Goal: Transaction & Acquisition: Purchase product/service

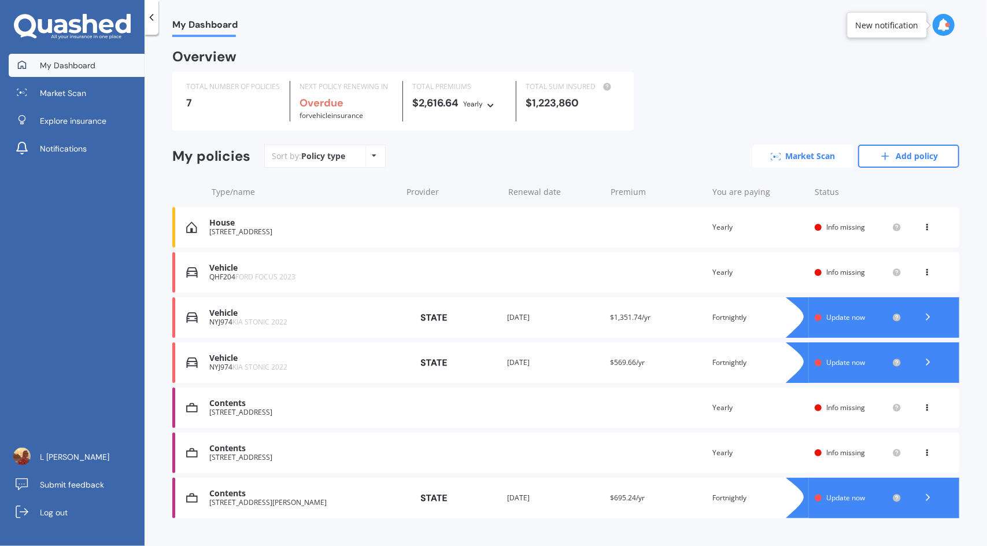
click at [776, 157] on link "Market Scan" at bounding box center [802, 156] width 101 height 23
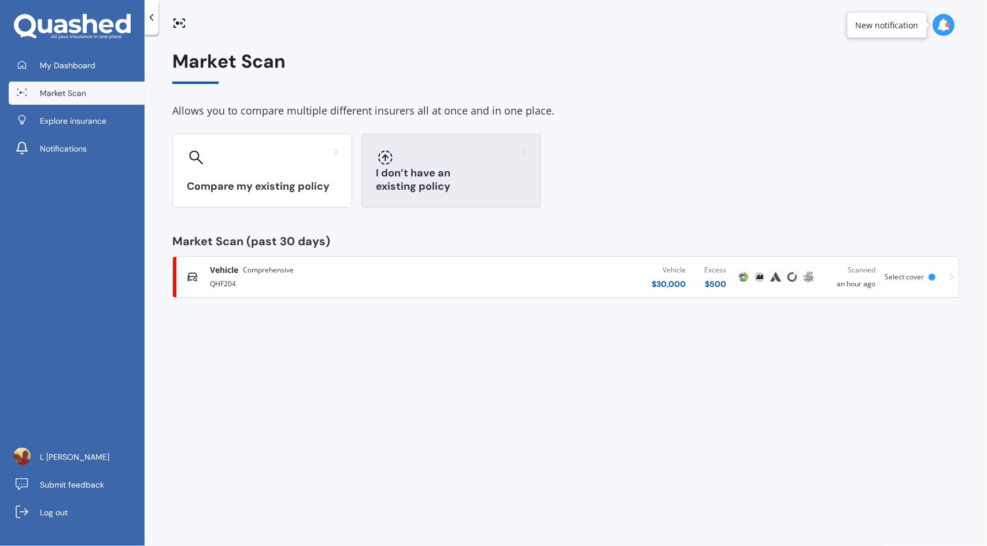
click at [458, 176] on div "I don’t have an existing policy" at bounding box center [451, 171] width 180 height 74
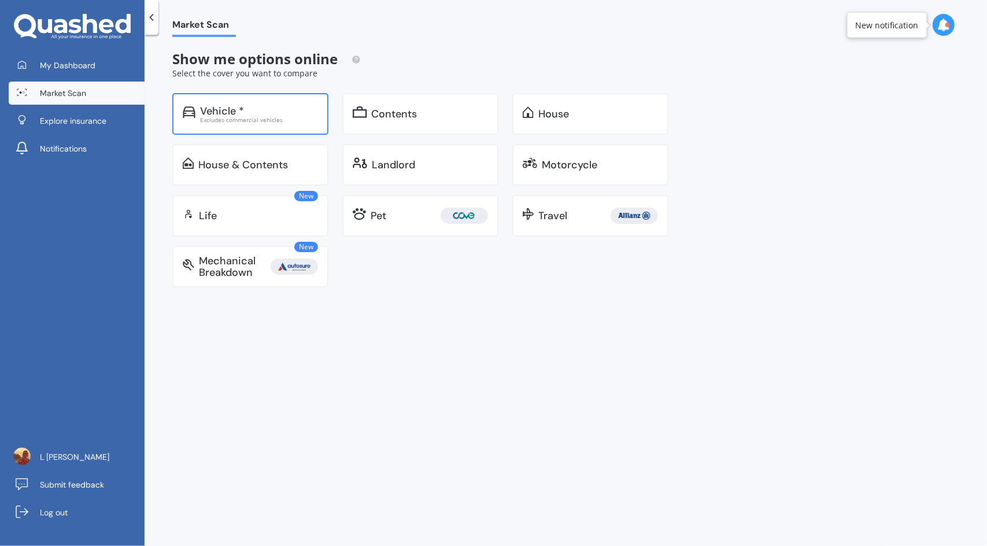
click at [290, 117] on div "Excludes commercial vehicles" at bounding box center [259, 120] width 118 height 6
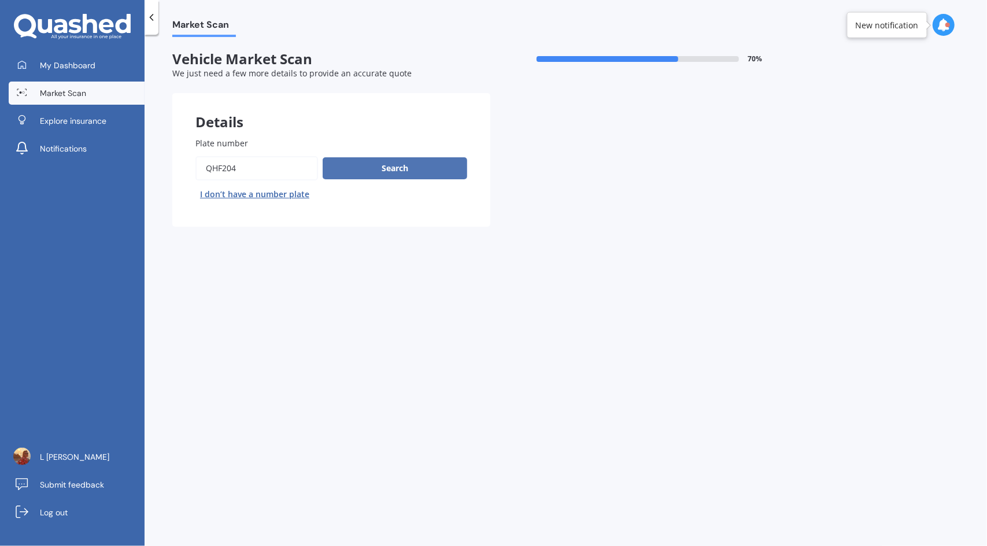
click at [427, 169] on button "Search" at bounding box center [395, 168] width 145 height 22
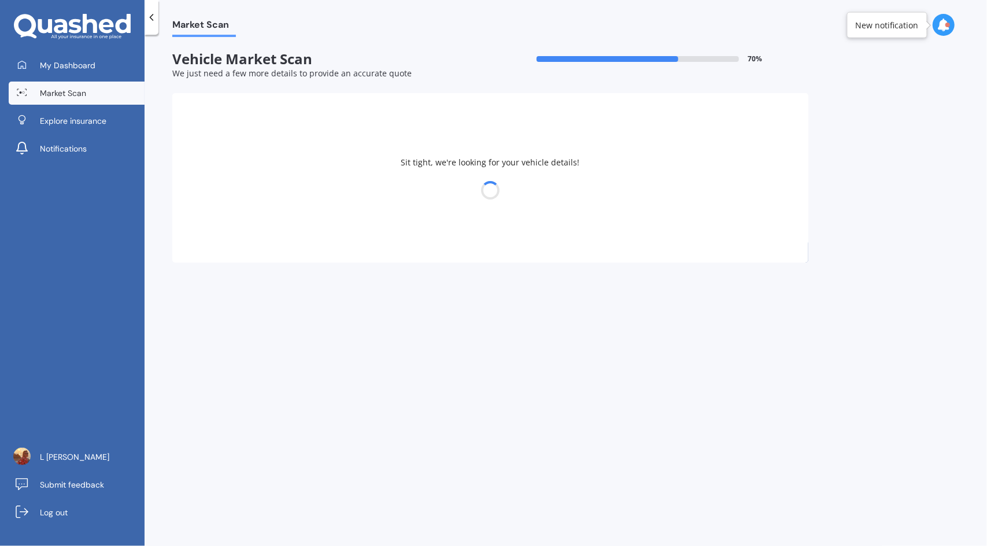
select select "FORD"
select select "FOCUS"
select select "03"
select select "01"
select select "1985"
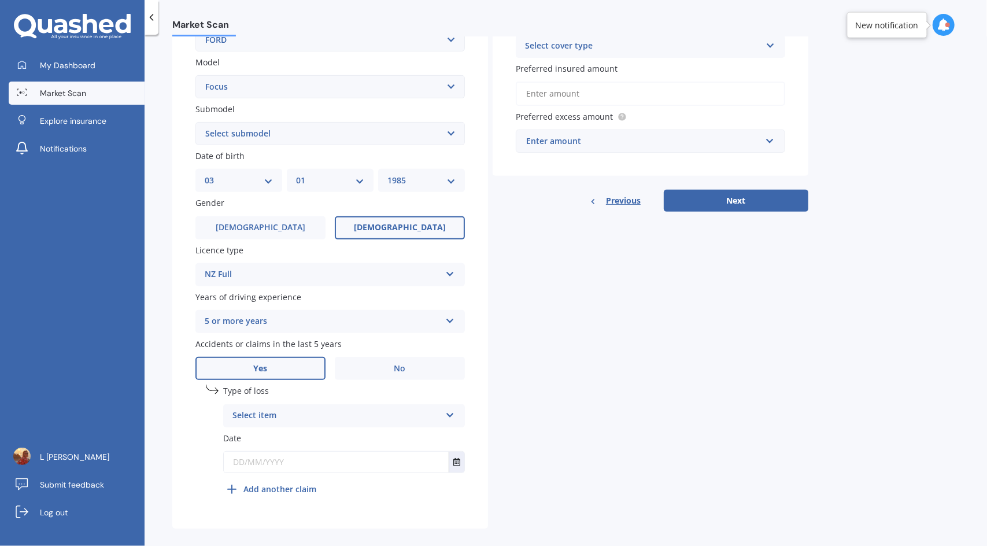
scroll to position [262, 0]
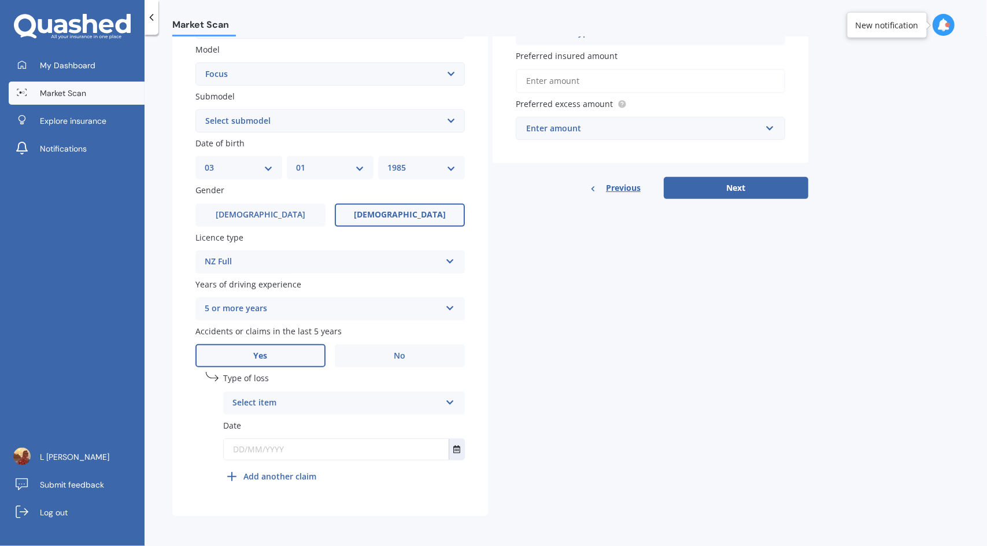
click at [298, 404] on div "Select item" at bounding box center [336, 403] width 208 height 14
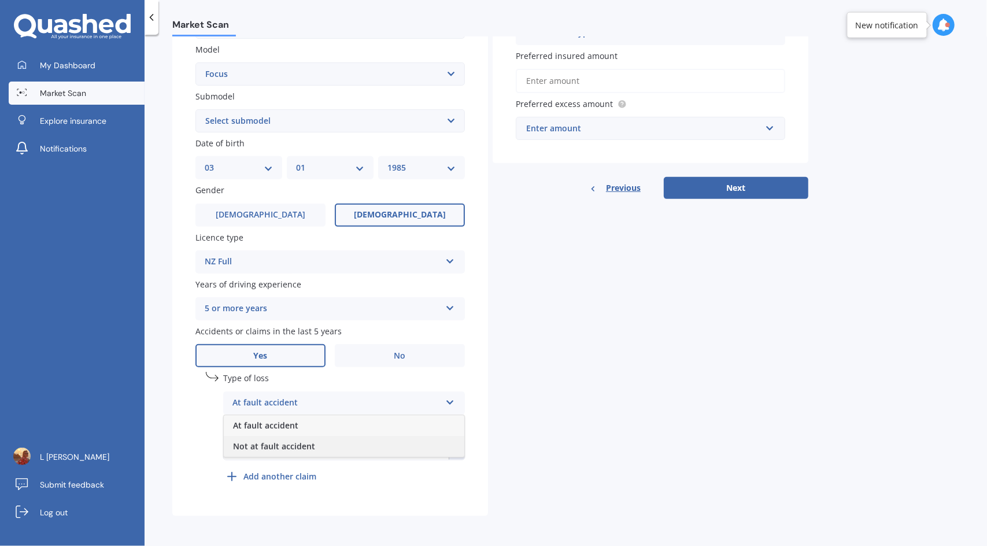
click at [305, 443] on span "Not at fault accident" at bounding box center [274, 446] width 82 height 11
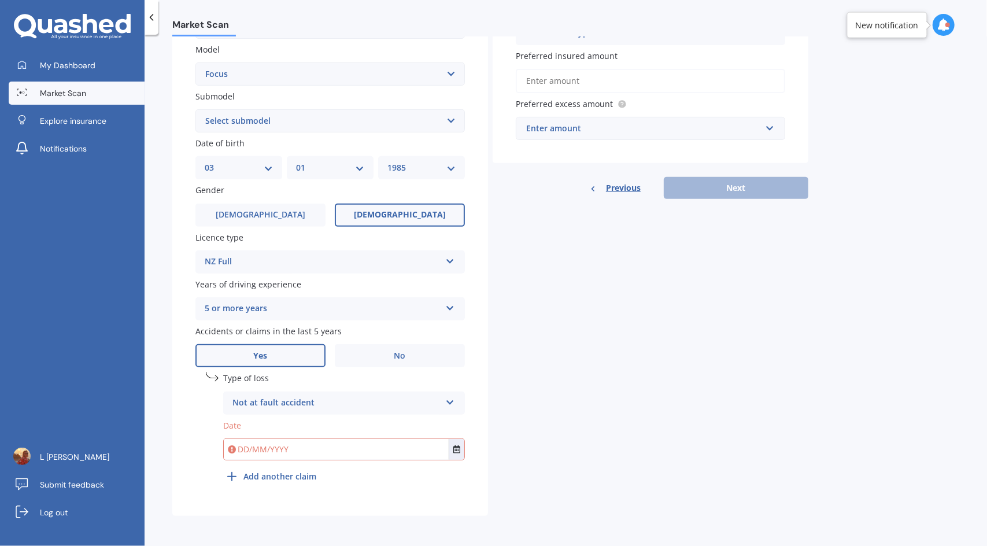
click at [303, 452] on input "text" at bounding box center [336, 449] width 225 height 21
click at [460, 447] on button "Select date" at bounding box center [457, 449] width 16 height 21
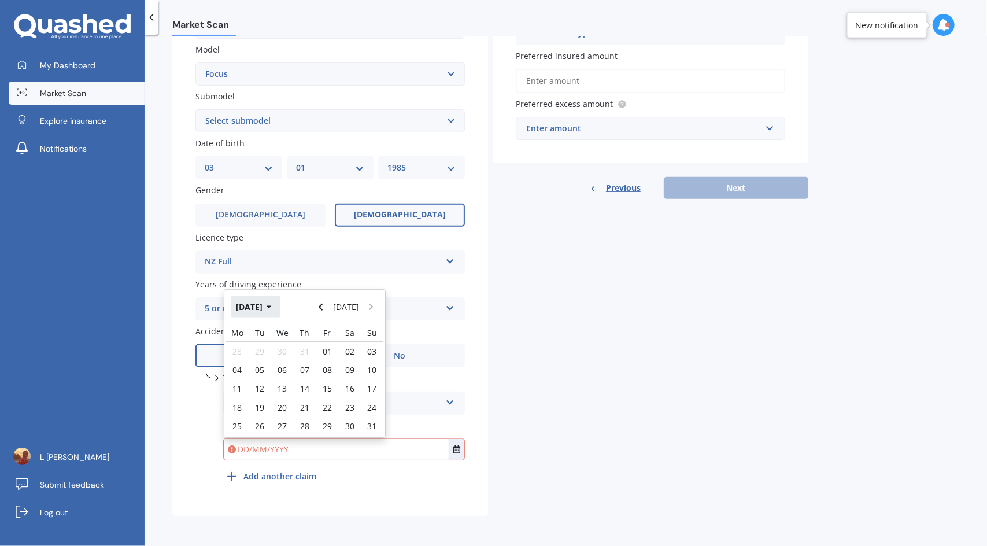
click at [272, 304] on icon "button" at bounding box center [269, 307] width 5 height 8
click at [363, 411] on div "Jan Feb Mar Apr May Jun Jul Aug Sep Oct Nov Dec" at bounding box center [304, 380] width 161 height 113
click at [319, 312] on button "Navigate back" at bounding box center [320, 306] width 15 height 21
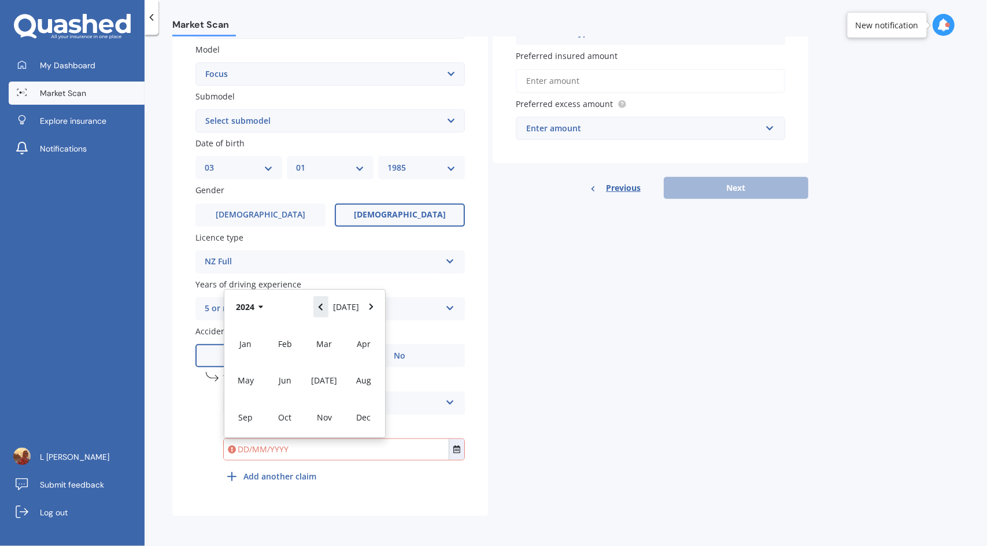
click at [319, 312] on button "Navigate back" at bounding box center [320, 306] width 15 height 21
click at [353, 416] on div "Dec" at bounding box center [363, 417] width 39 height 36
click at [327, 352] on span "01" at bounding box center [327, 351] width 9 height 11
type input "01/12/2023"
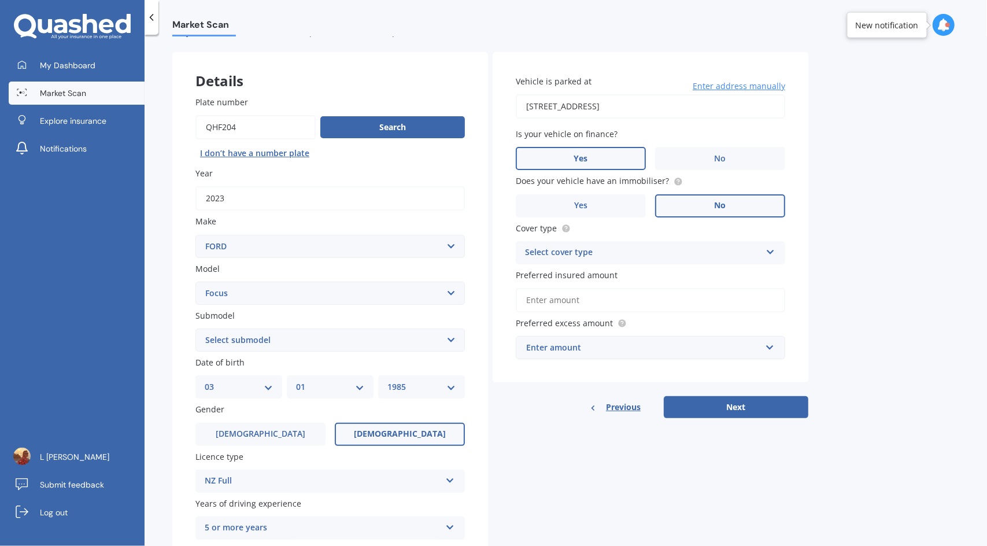
scroll to position [0, 0]
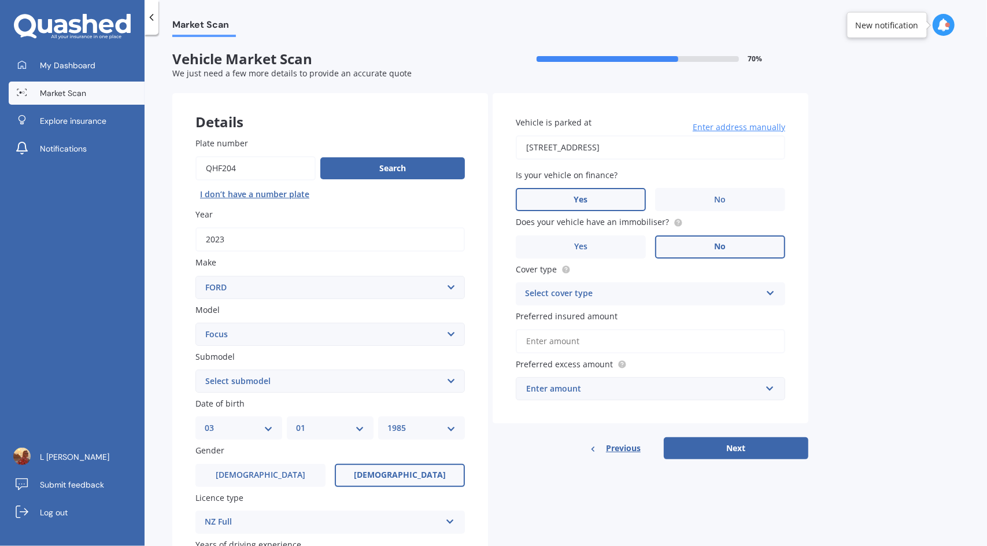
click at [642, 145] on input "38 Saddleback Grove, Karori" at bounding box center [650, 147] width 269 height 24
type input "16 Furneaux Grove, Whitby, Porirua 5024"
click at [649, 293] on div "Select cover type" at bounding box center [643, 294] width 236 height 14
click at [597, 317] on div "Comprehensive" at bounding box center [650, 316] width 268 height 21
click at [591, 341] on input "Preferred insured amount" at bounding box center [650, 341] width 269 height 24
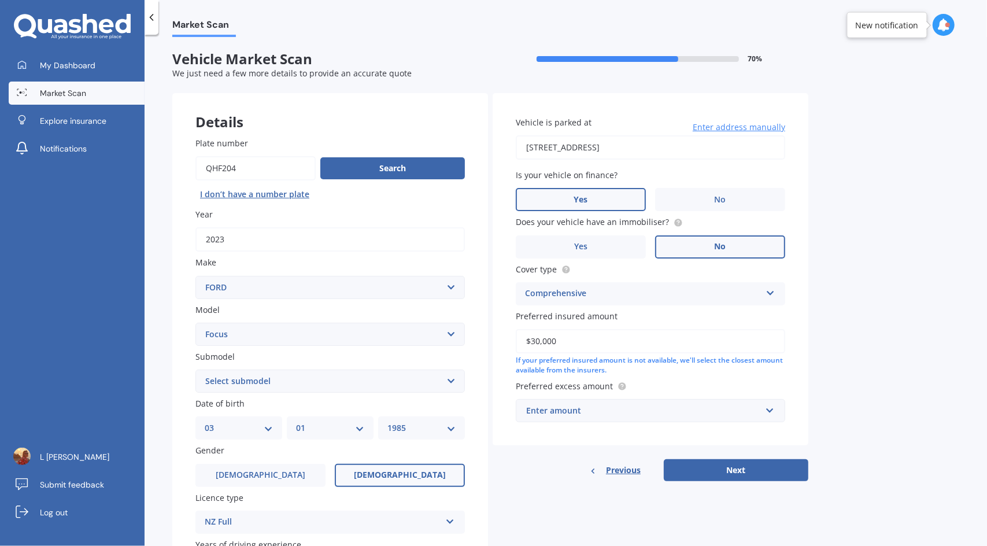
type input "$30,000"
click at [560, 412] on div "Enter amount" at bounding box center [643, 410] width 235 height 13
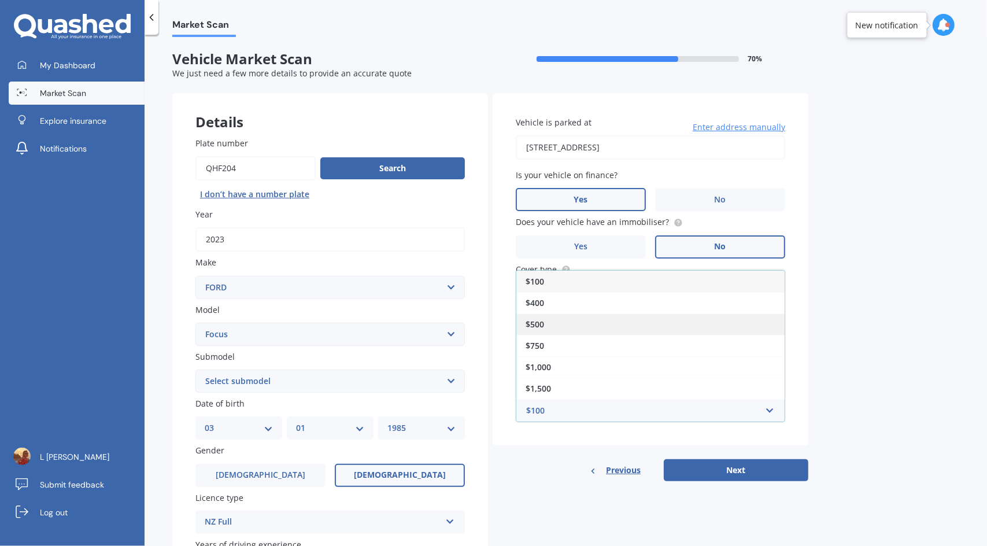
click at [558, 317] on div "$500" at bounding box center [650, 323] width 268 height 21
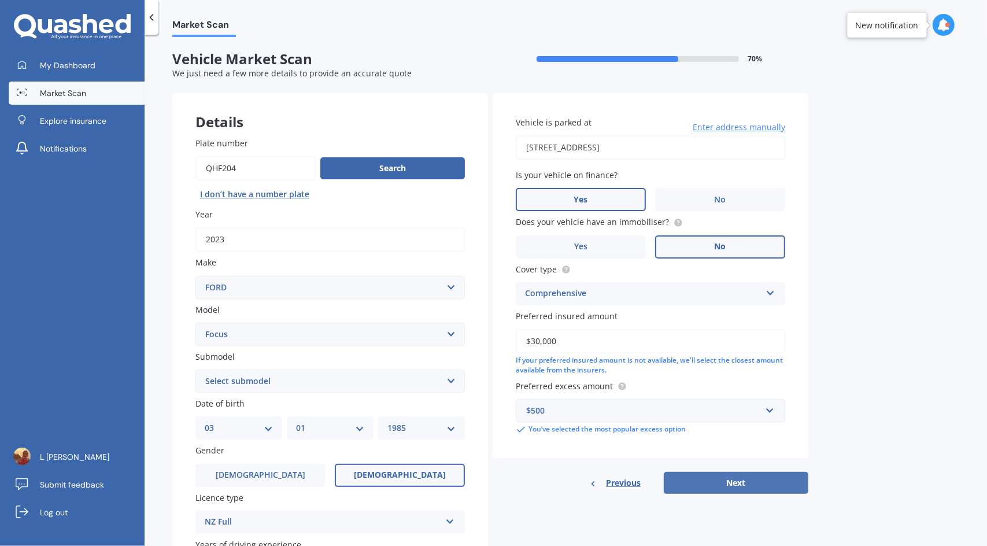
click at [690, 484] on button "Next" at bounding box center [736, 483] width 145 height 22
click at [266, 375] on select "Select submodel (All other) 1.8 TDCi Turbo Diesel Wagon 2.0 Petrol Wagon Ambien…" at bounding box center [329, 380] width 269 height 23
select select "HYBRID"
click at [195, 370] on select "Select submodel (All other) 1.8 TDCi Turbo Diesel Wagon 2.0 Petrol Wagon Ambien…" at bounding box center [329, 380] width 269 height 23
click at [715, 476] on button "Next" at bounding box center [736, 483] width 145 height 22
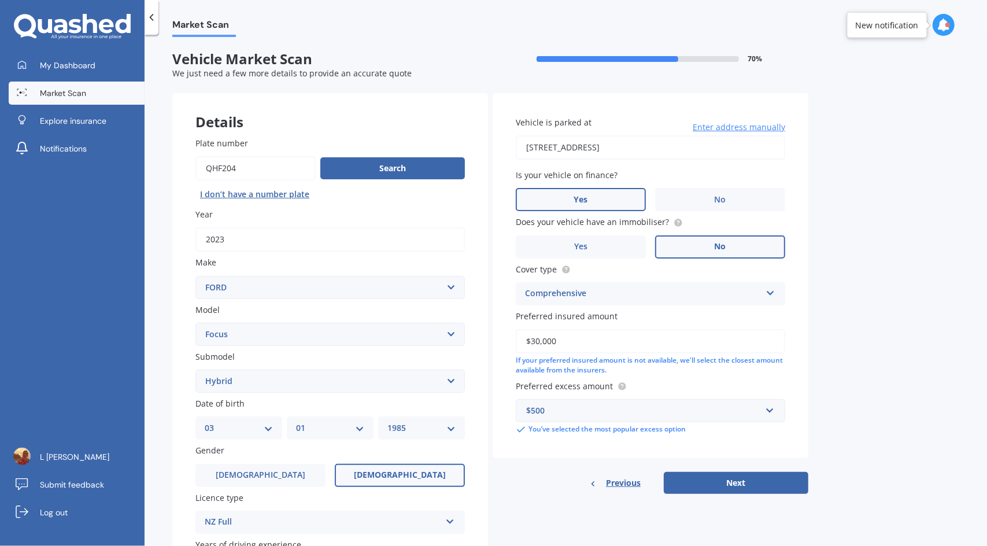
select select "03"
select select "01"
select select "1985"
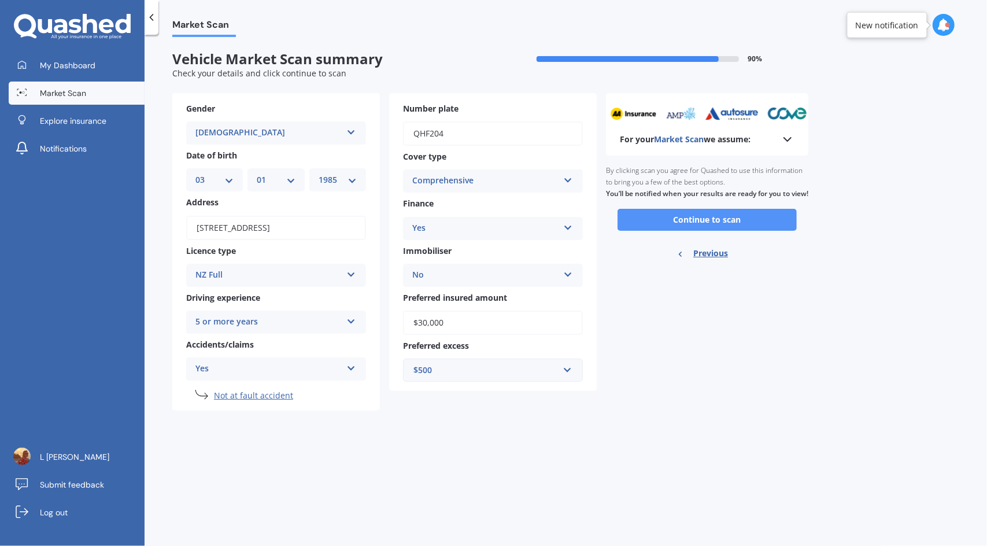
click at [695, 231] on button "Continue to scan" at bounding box center [706, 220] width 179 height 22
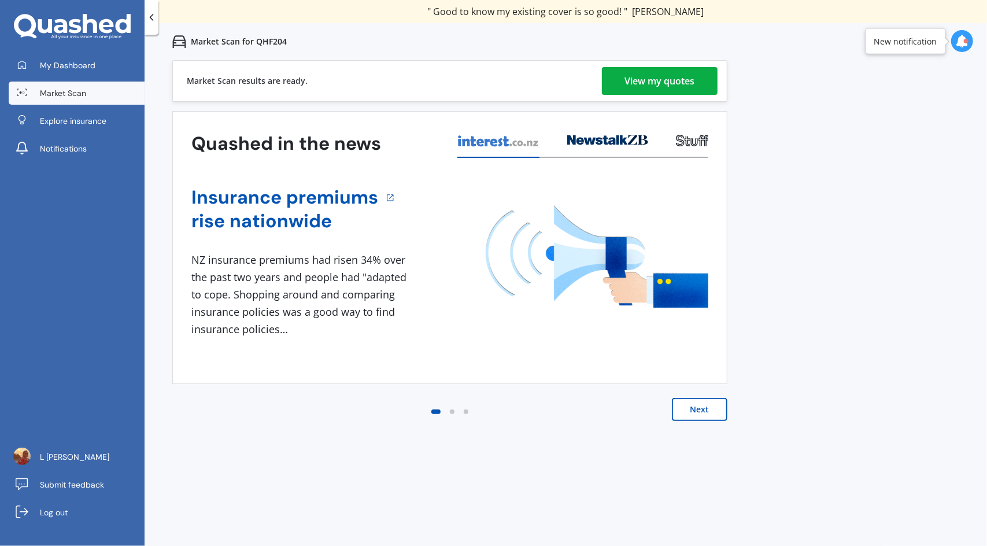
click at [690, 79] on div "View my quotes" at bounding box center [660, 81] width 70 height 28
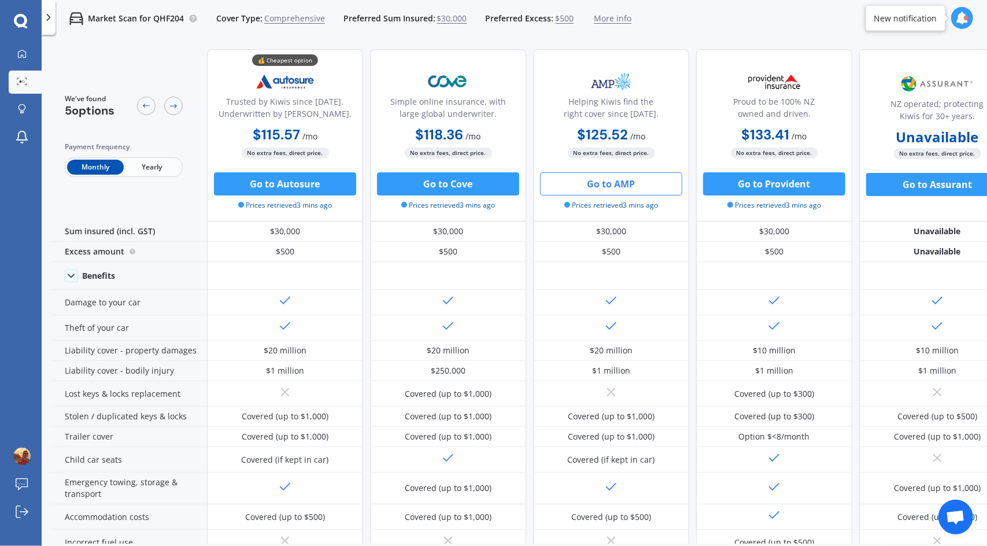
click at [608, 182] on button "Go to AMP" at bounding box center [611, 183] width 142 height 23
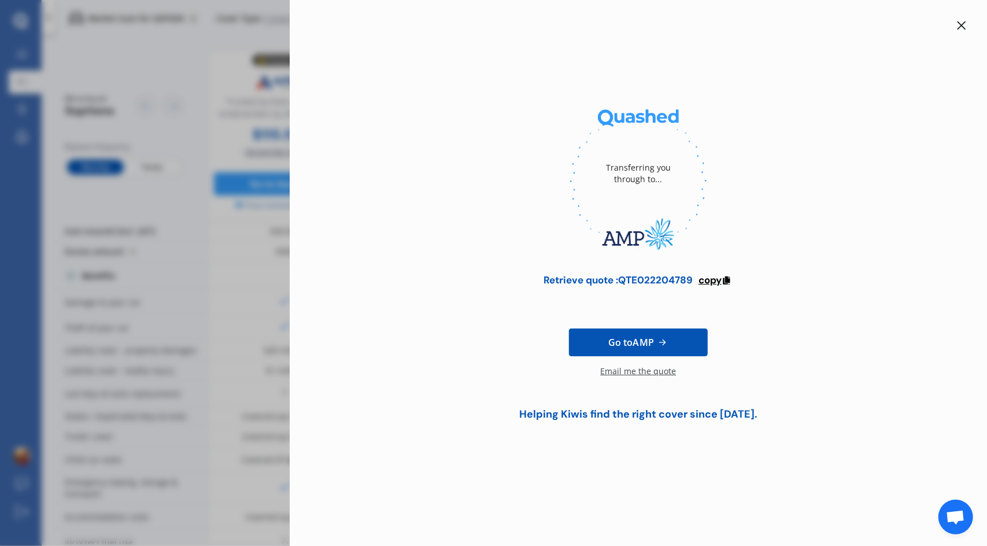
click at [712, 282] on span "copy" at bounding box center [709, 279] width 23 height 13
click at [959, 22] on icon at bounding box center [961, 25] width 9 height 9
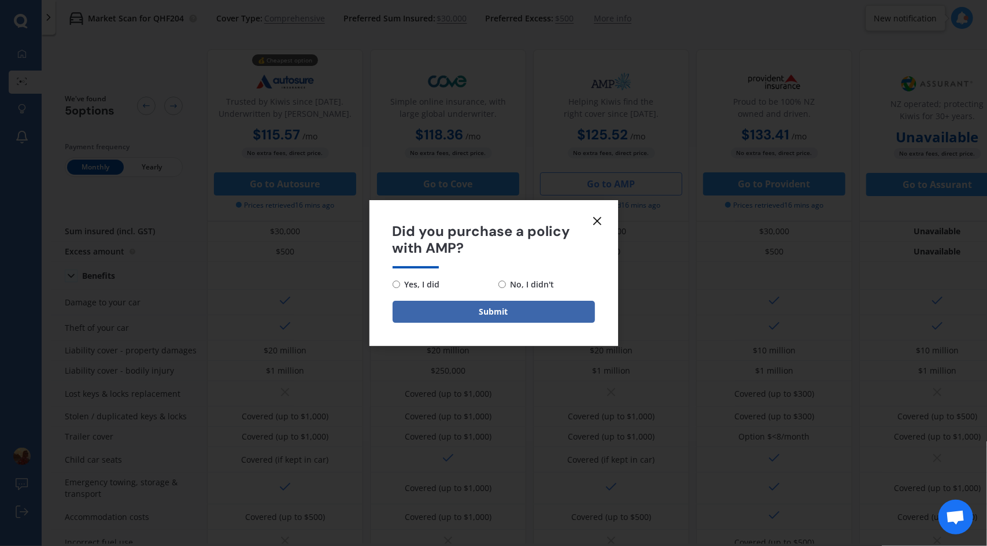
click at [506, 288] on span "No, I didn't" at bounding box center [530, 285] width 49 height 14
click at [506, 288] on input "No, I didn't" at bounding box center [502, 284] width 8 height 8
radio input "true"
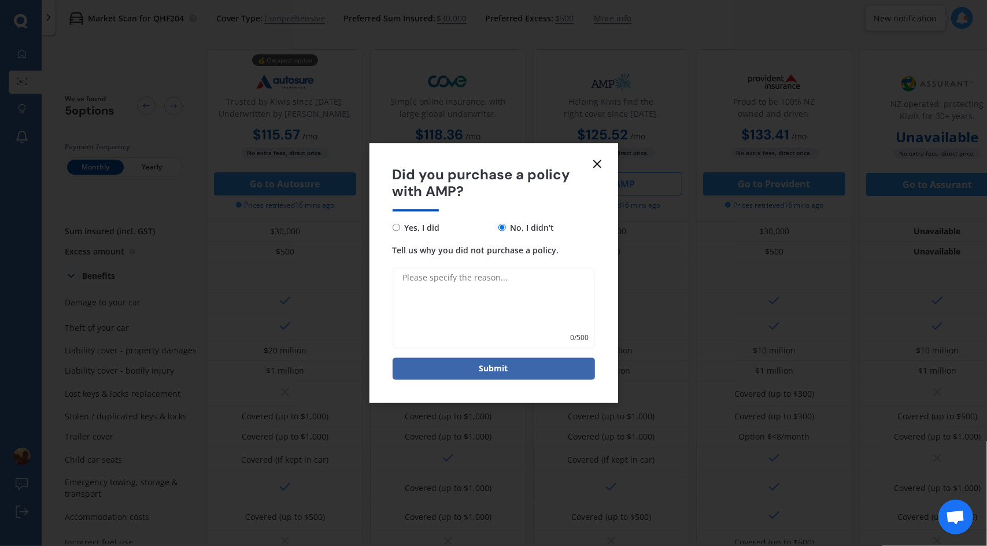
click at [498, 297] on textarea "Tell us why you did not purchase a policy." at bounding box center [494, 307] width 202 height 81
type textarea "not ready"
click at [487, 367] on button "Submit" at bounding box center [494, 368] width 202 height 22
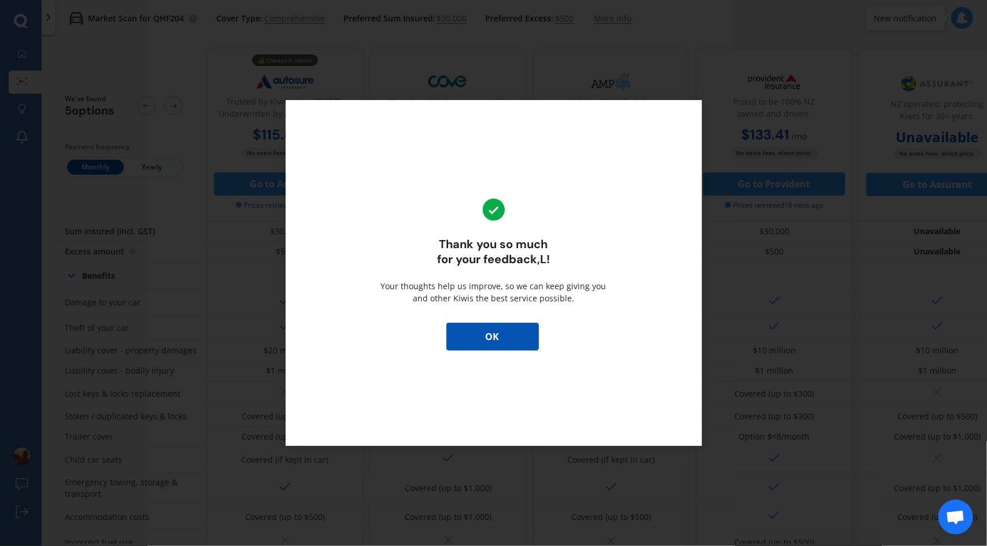
click at [510, 325] on button "OK" at bounding box center [492, 337] width 93 height 28
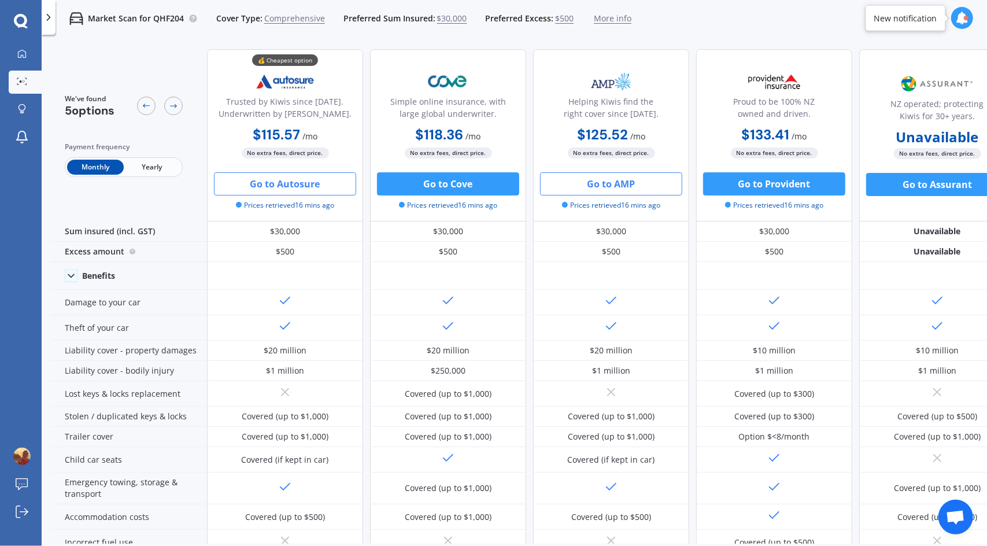
click at [267, 188] on button "Go to Autosure" at bounding box center [285, 183] width 142 height 23
